Goal: Information Seeking & Learning: Find specific fact

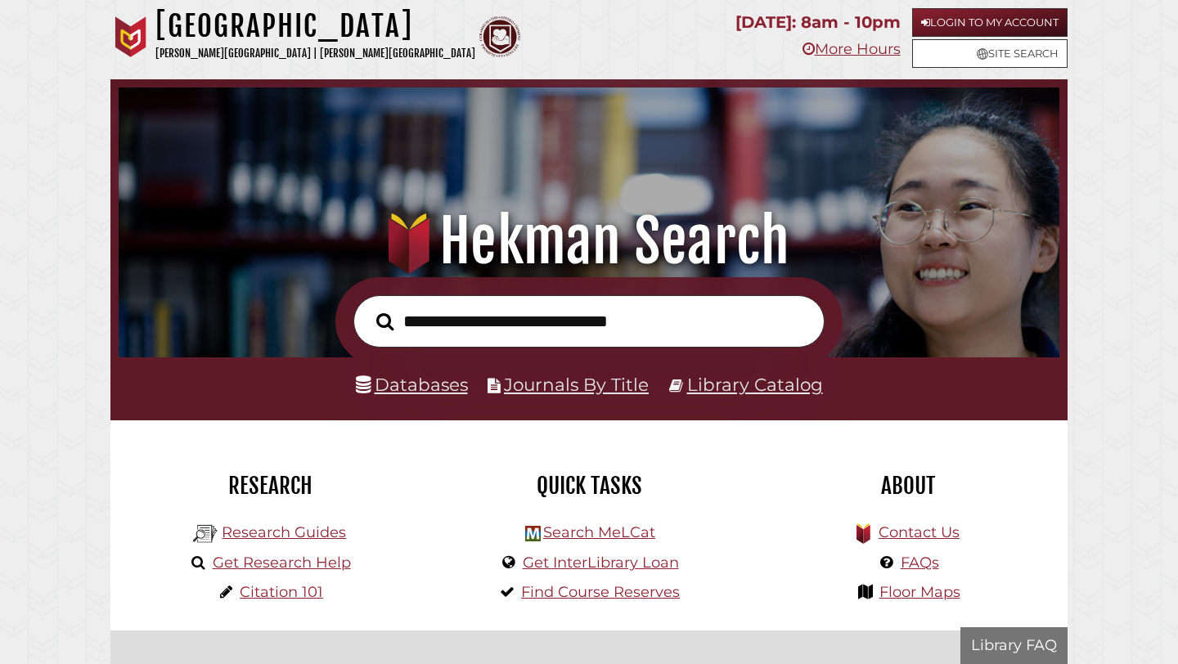
scroll to position [311, 932]
type input "**********"
click at [368, 308] on button "Search" at bounding box center [385, 321] width 34 height 27
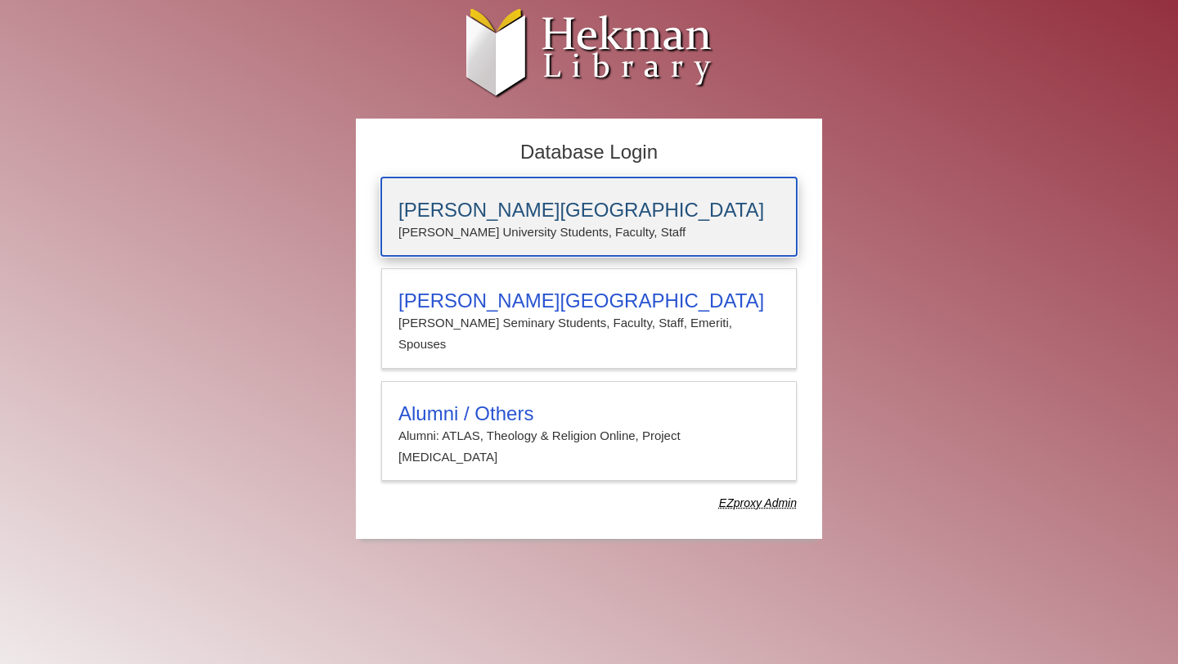
click at [562, 214] on h3 "[PERSON_NAME][GEOGRAPHIC_DATA]" at bounding box center [588, 210] width 381 height 23
